Goal: Task Accomplishment & Management: Manage account settings

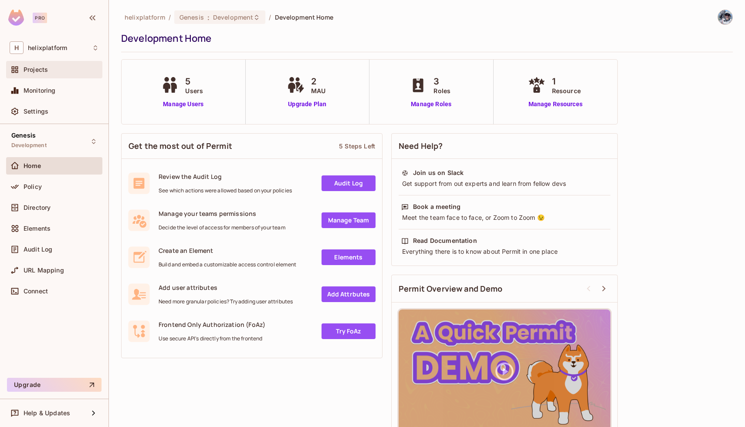
click at [54, 77] on div "Projects" at bounding box center [54, 69] width 96 height 17
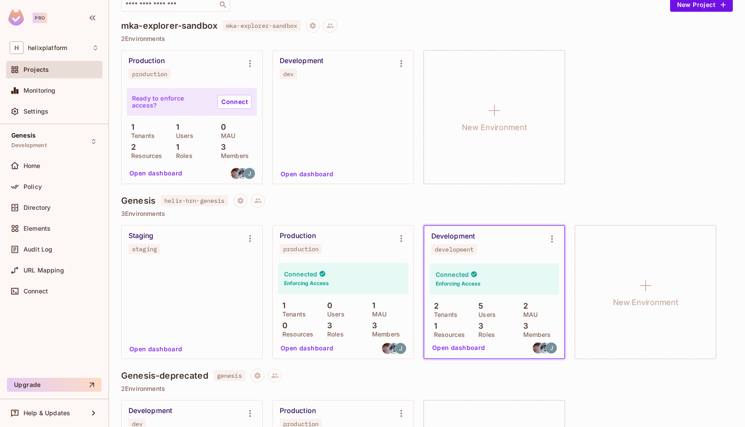
scroll to position [71, 0]
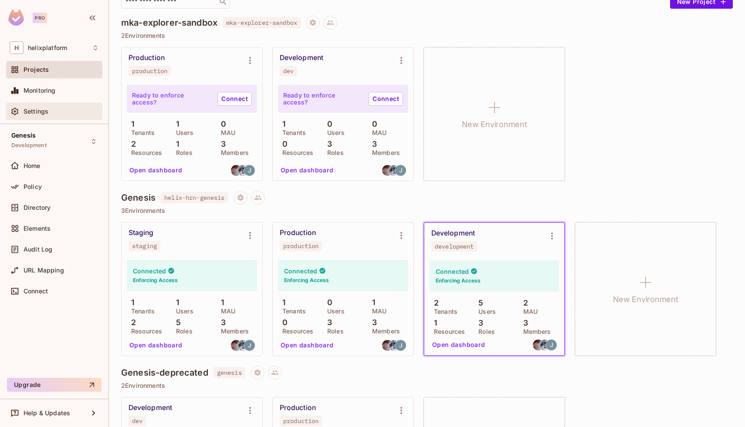
click at [59, 115] on div "Settings" at bounding box center [61, 111] width 75 height 7
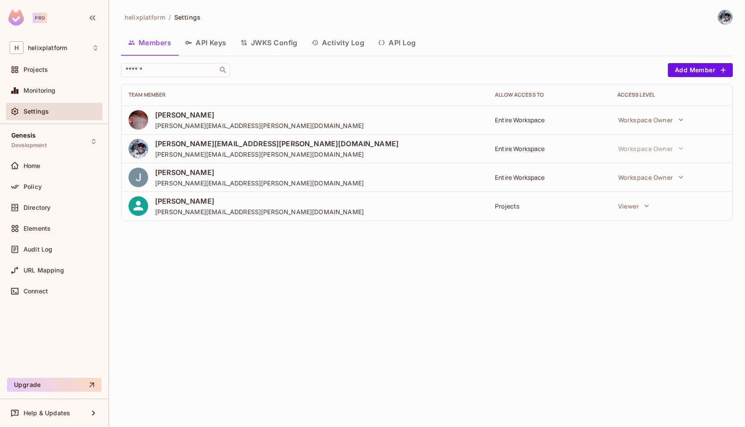
click at [209, 46] on button "API Keys" at bounding box center [205, 43] width 55 height 22
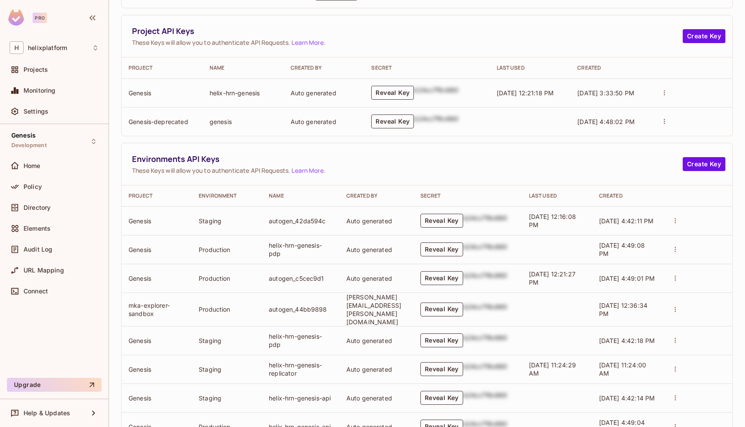
scroll to position [269, 0]
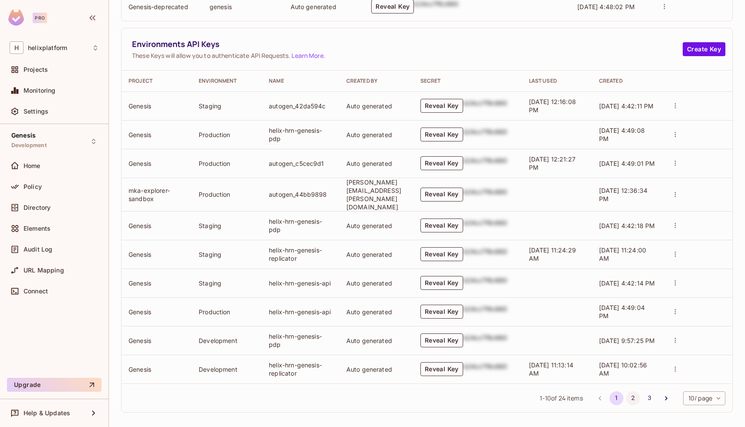
click at [630, 394] on button "2" at bounding box center [633, 399] width 14 height 14
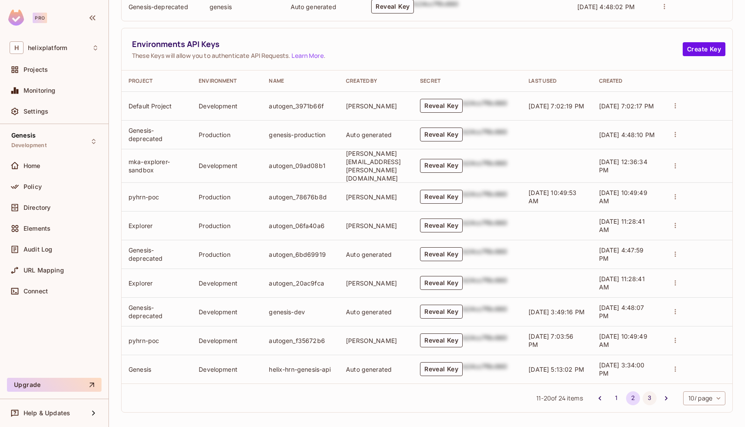
click at [649, 394] on button "3" at bounding box center [650, 399] width 14 height 14
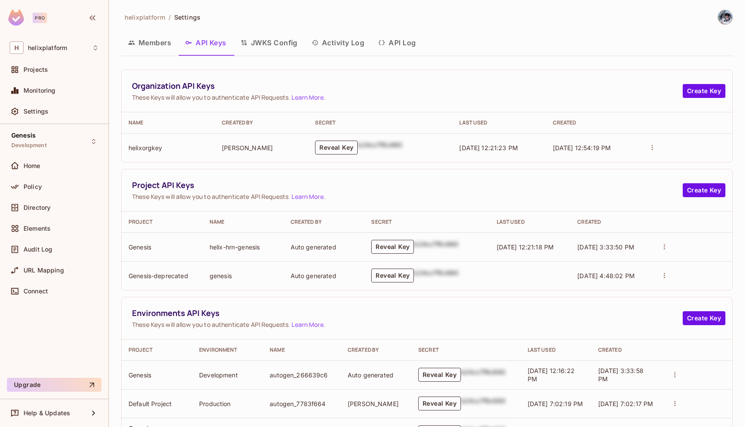
scroll to position [97, 0]
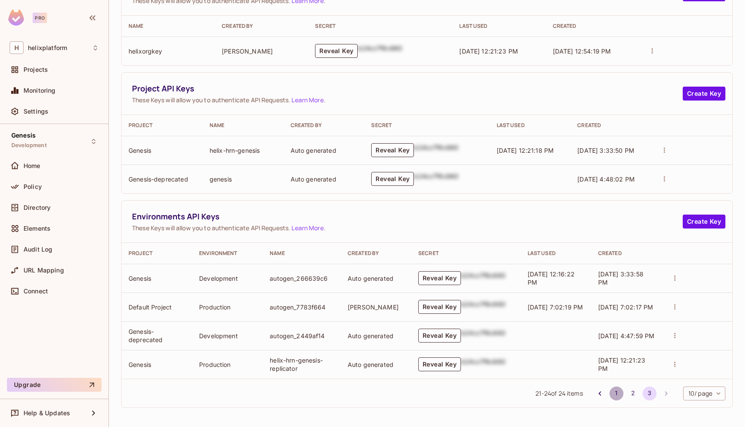
click at [618, 394] on button "1" at bounding box center [617, 394] width 14 height 14
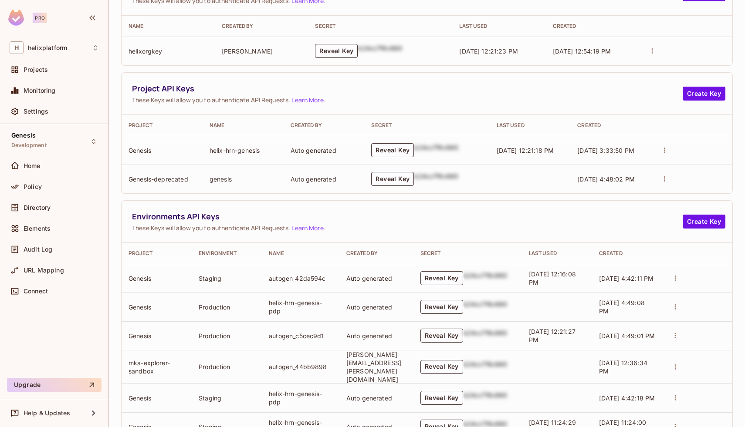
scroll to position [269, 0]
